Goal: Information Seeking & Learning: Learn about a topic

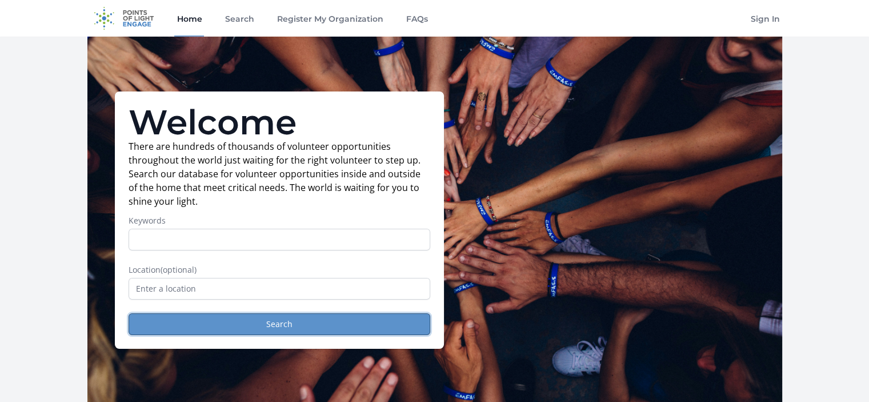
click at [272, 325] on button "Search" at bounding box center [280, 324] width 302 height 22
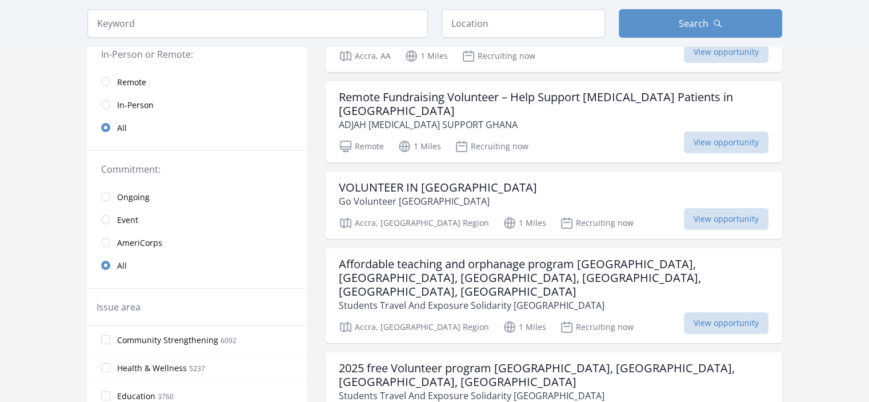
scroll to position [171, 0]
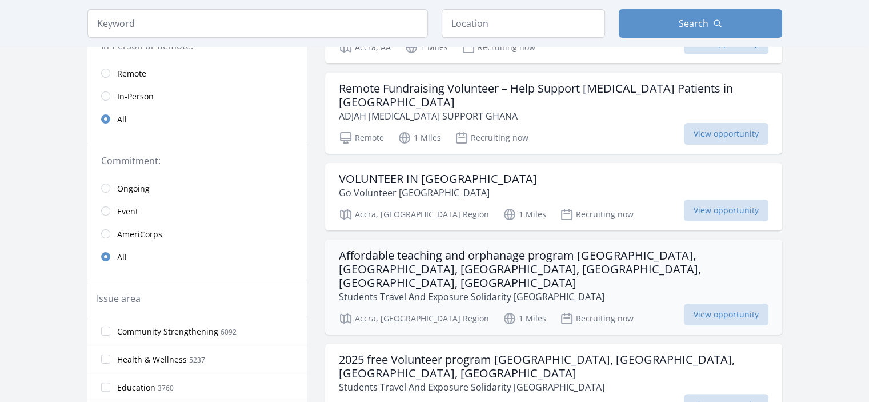
click at [532, 249] on h3 "Affordable teaching and orphanage program [GEOGRAPHIC_DATA], [GEOGRAPHIC_DATA],…" at bounding box center [554, 269] width 430 height 41
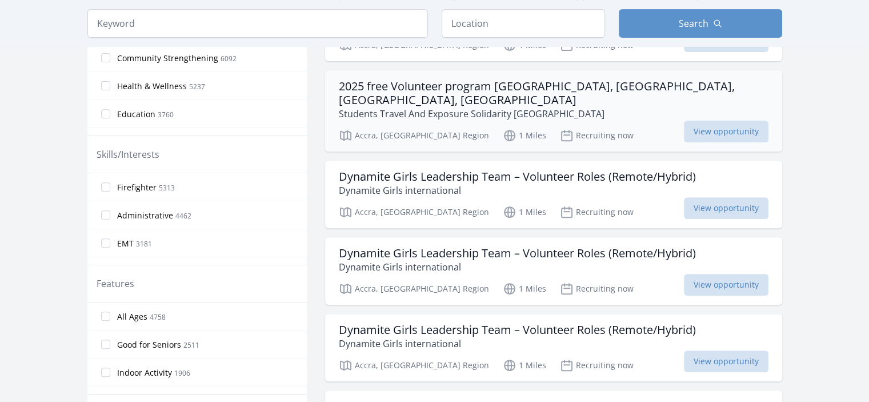
scroll to position [438, 0]
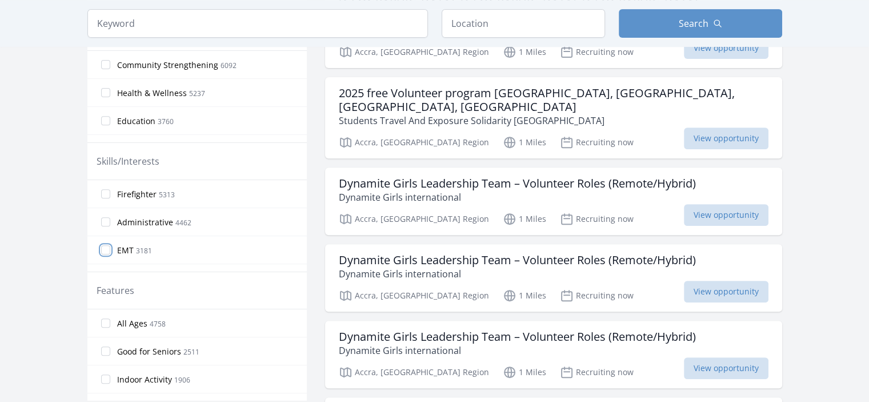
click at [107, 248] on input "EMT 3181" at bounding box center [105, 249] width 9 height 9
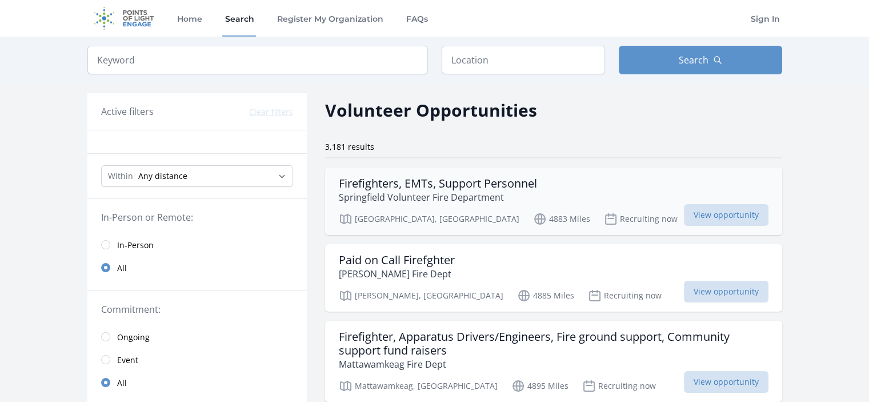
scroll to position [57, 0]
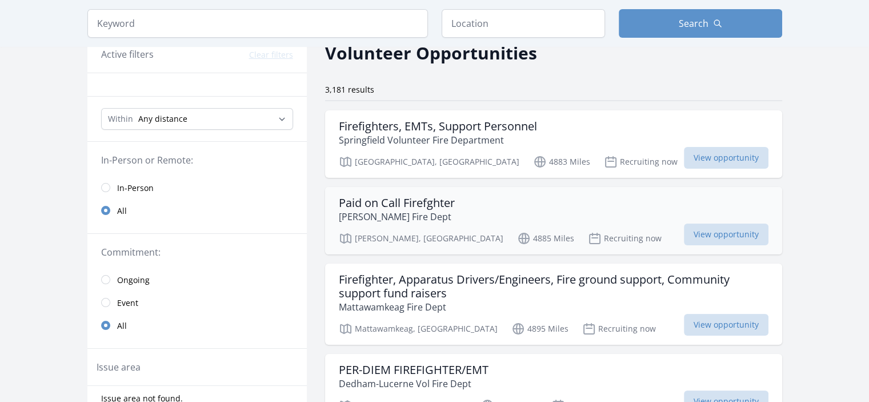
click at [469, 201] on div "Paid on Call Firefghter Ellsworth Fire Dept" at bounding box center [554, 209] width 430 height 27
click at [107, 277] on input "radio" at bounding box center [105, 279] width 9 height 9
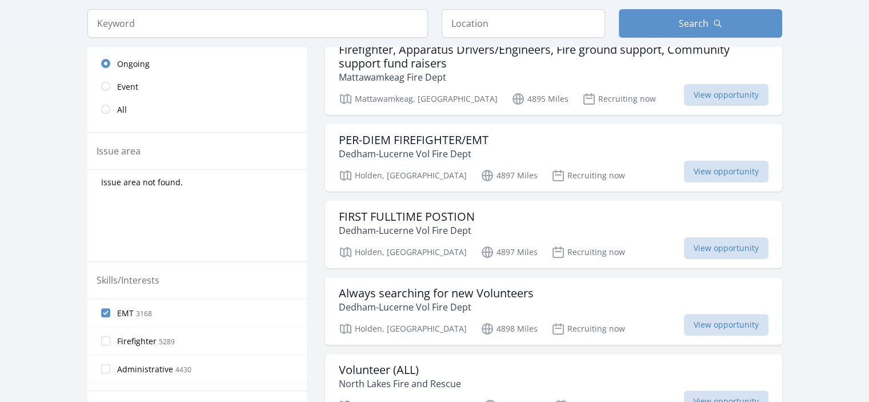
scroll to position [312, 0]
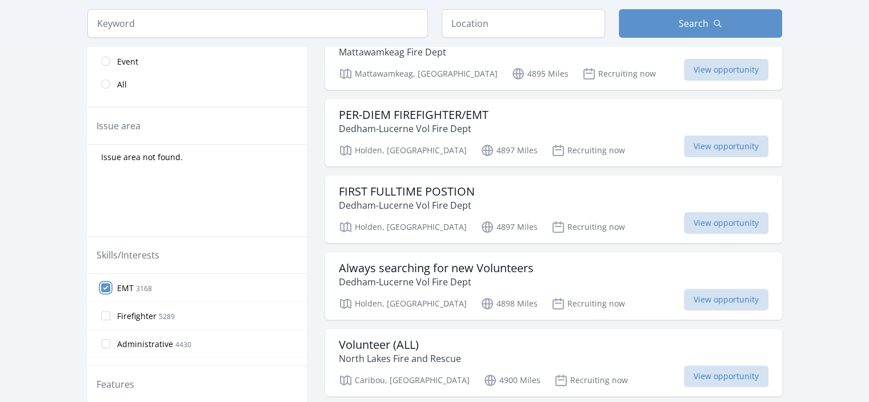
click at [107, 283] on input "EMT 3168" at bounding box center [105, 287] width 9 height 9
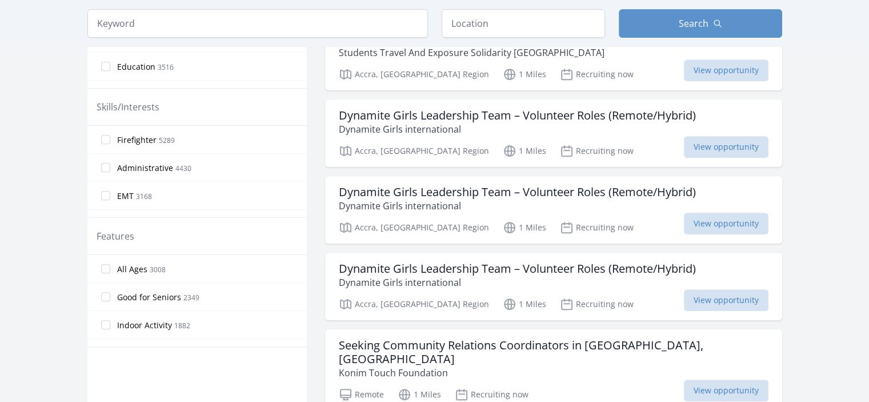
scroll to position [0, 0]
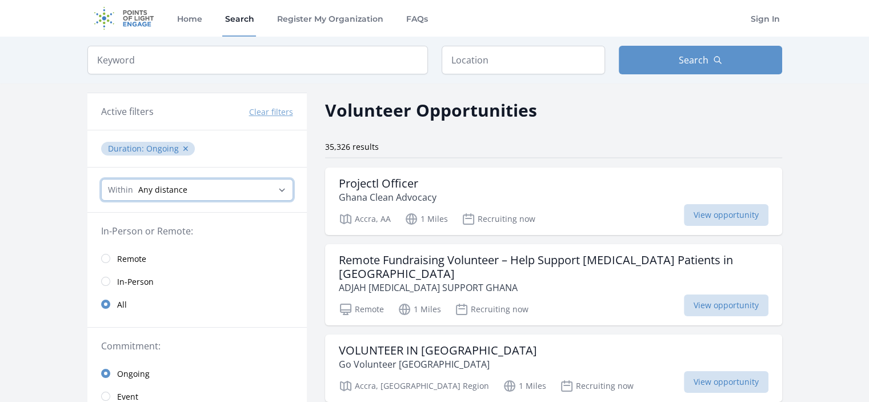
click at [223, 192] on select "Any distance , 5 Miles , 20 Miles , 50 Miles , 100 Miles" at bounding box center [197, 190] width 192 height 22
select select "160934"
click at [101, 179] on select "Any distance , 5 Miles , 20 Miles , 50 Miles , 100 Miles" at bounding box center [197, 190] width 192 height 22
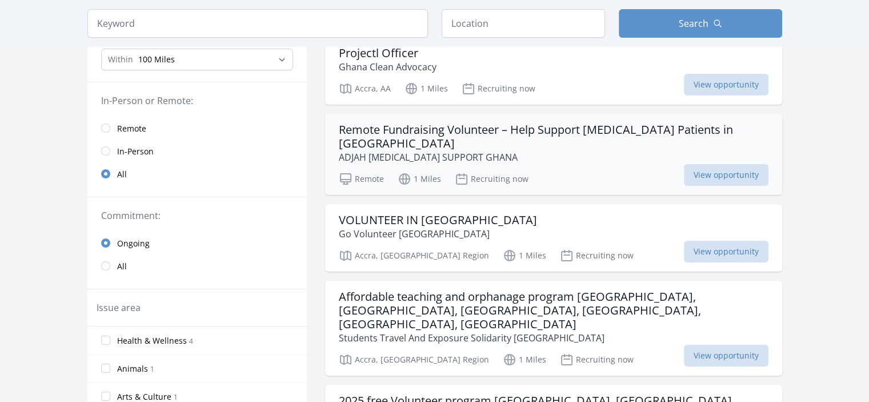
scroll to position [133, 0]
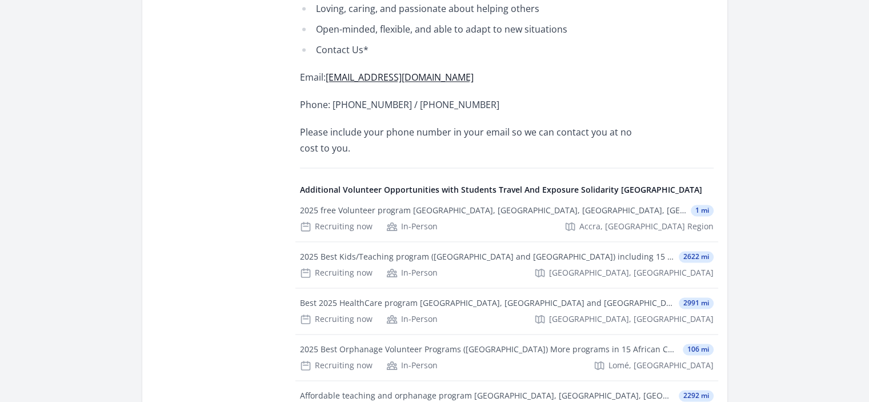
scroll to position [1752, 0]
